Goal: Navigation & Orientation: Understand site structure

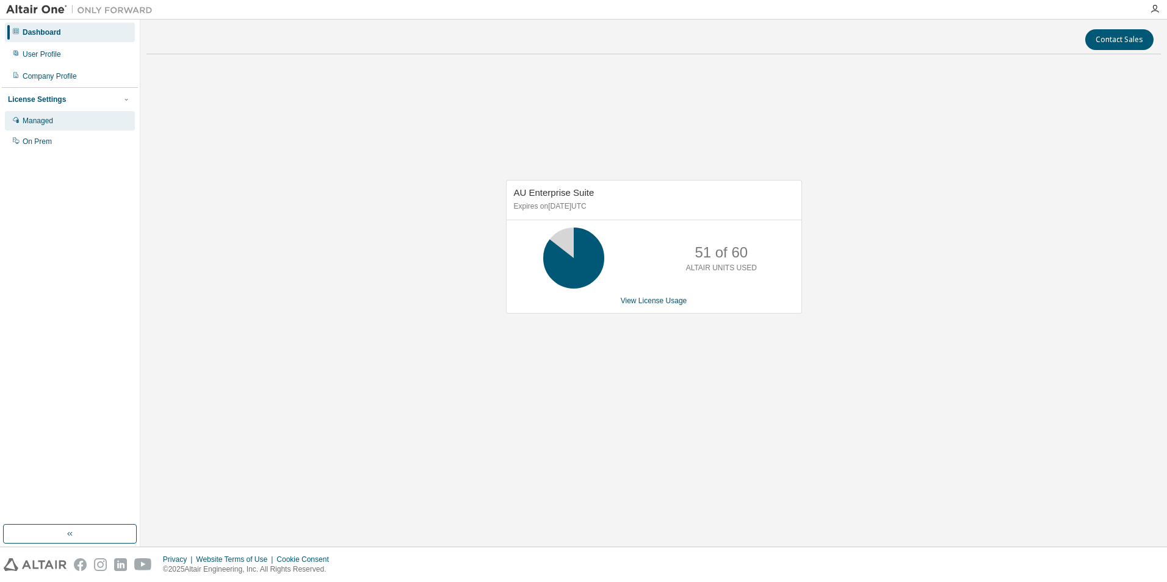
click at [50, 124] on div "Managed" at bounding box center [38, 121] width 31 height 10
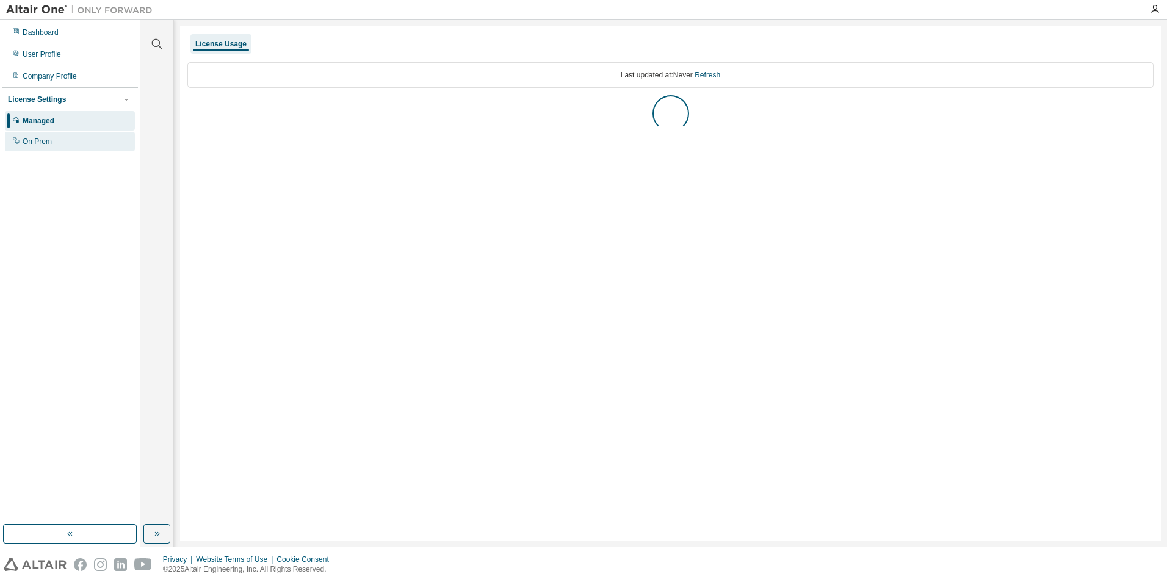
click at [49, 139] on div "On Prem" at bounding box center [37, 142] width 29 height 10
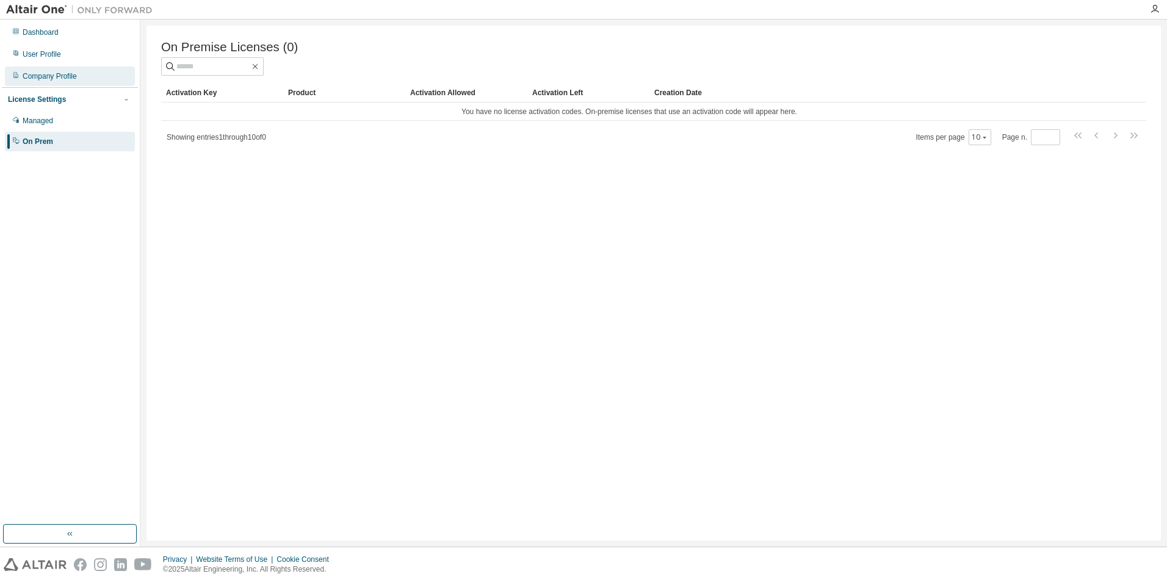
click at [45, 72] on div "Company Profile" at bounding box center [50, 76] width 54 height 10
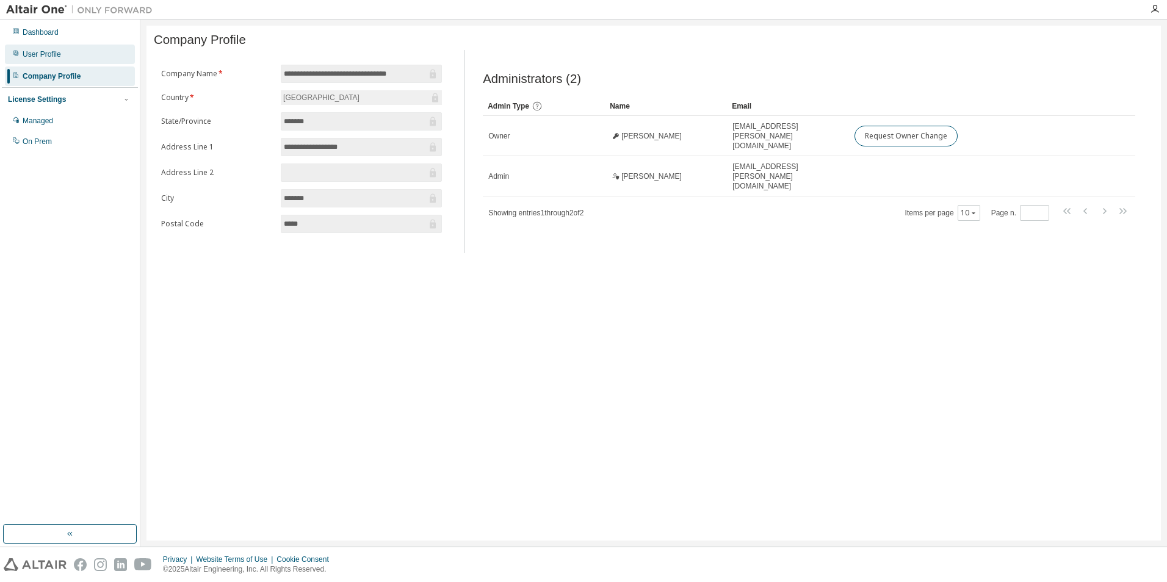
click at [49, 51] on div "User Profile" at bounding box center [42, 54] width 38 height 10
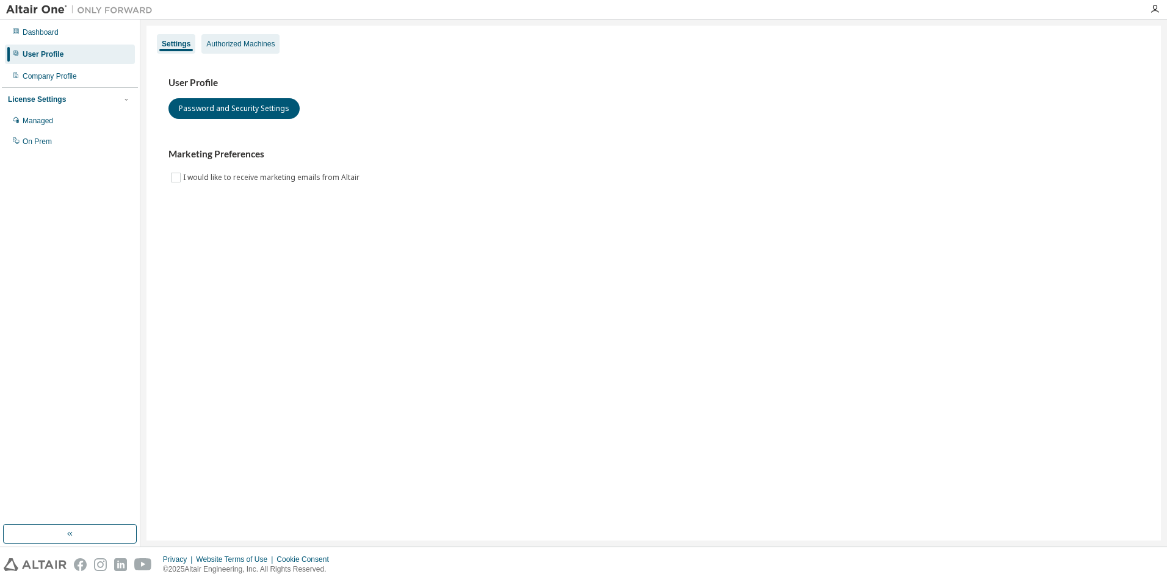
click at [239, 44] on div "Authorized Machines" at bounding box center [240, 44] width 68 height 10
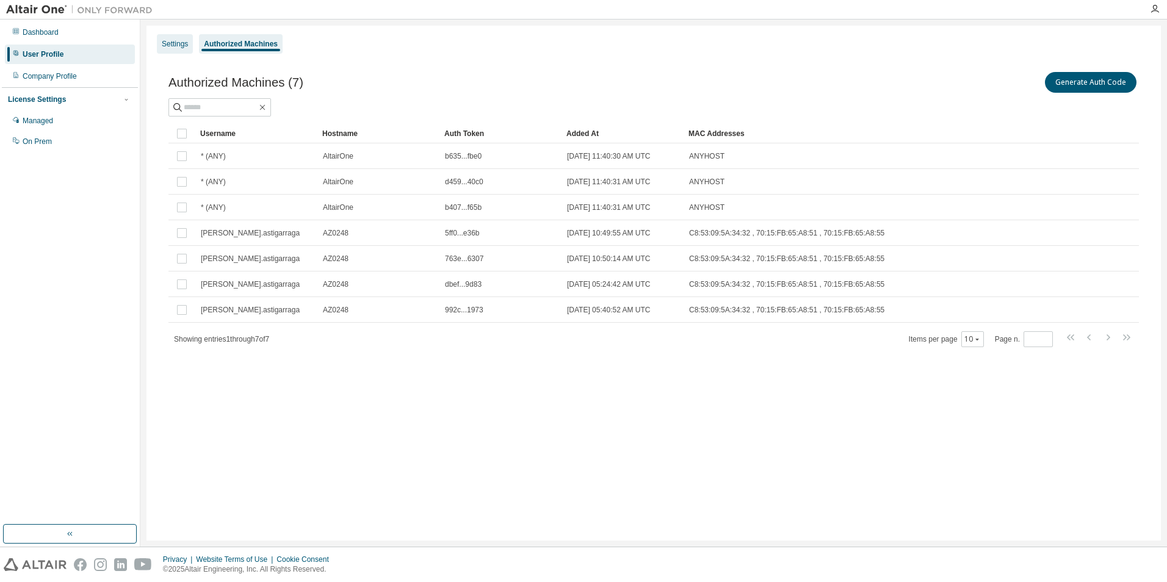
click at [164, 42] on div "Settings" at bounding box center [175, 44] width 26 height 10
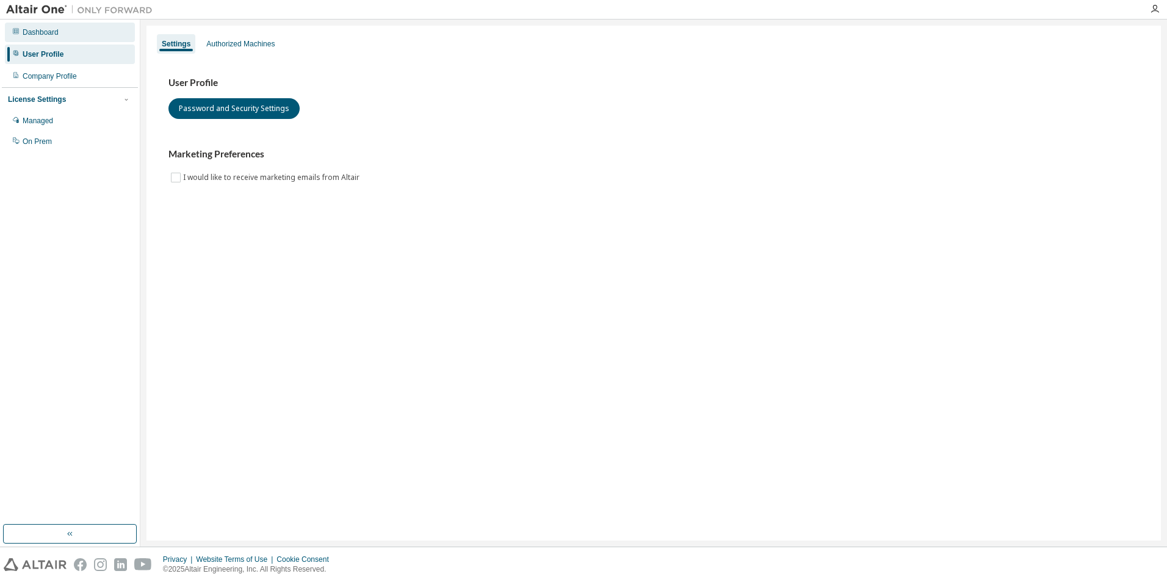
click at [42, 35] on div "Dashboard" at bounding box center [41, 32] width 36 height 10
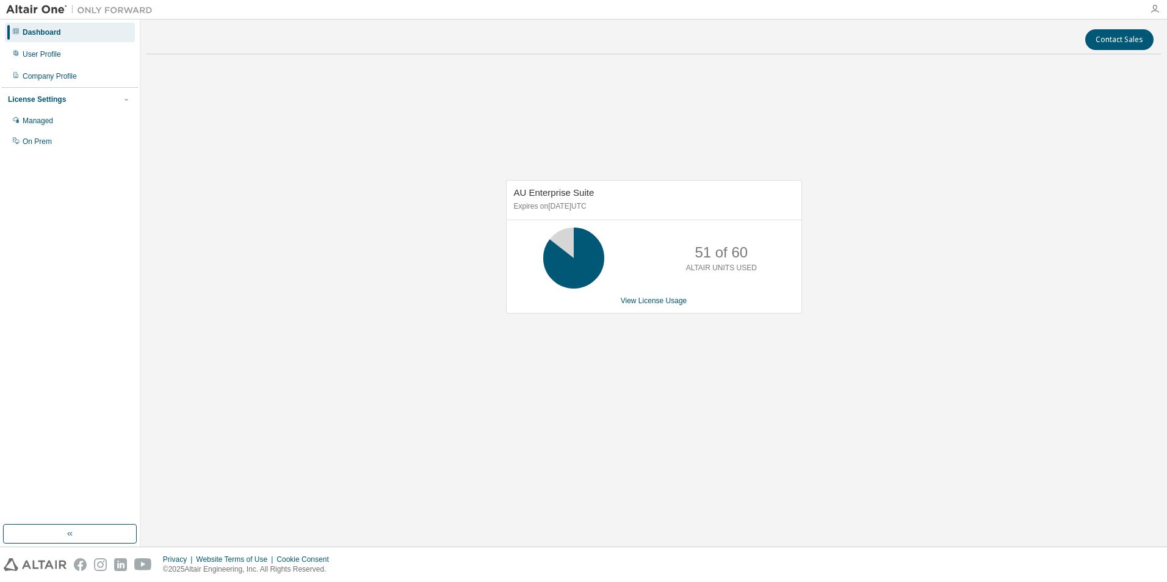
click at [1158, 7] on icon "button" at bounding box center [1155, 9] width 10 height 10
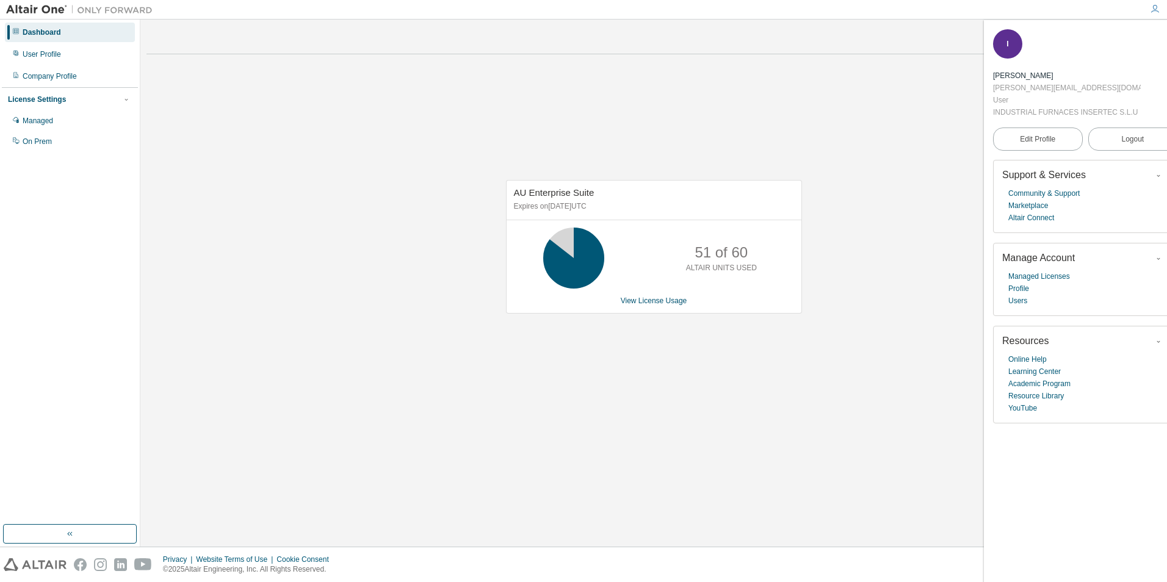
click at [919, 327] on div "AU Enterprise Suite Expires on [DATE] UTC 51 of 60 ALTAIR UNITS USED View Licen…" at bounding box center [653, 253] width 1014 height 378
click at [1166, 39] on icon "button" at bounding box center [1169, 37] width 7 height 7
